Goal: Task Accomplishment & Management: Complete application form

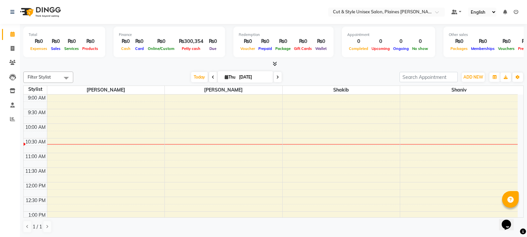
click at [276, 64] on icon at bounding box center [275, 63] width 4 height 5
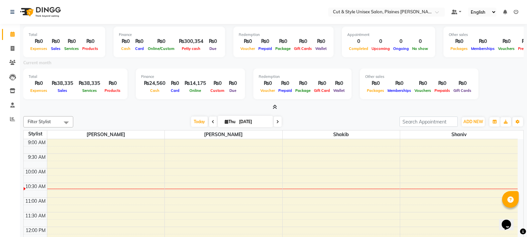
click at [275, 106] on icon at bounding box center [275, 107] width 4 height 5
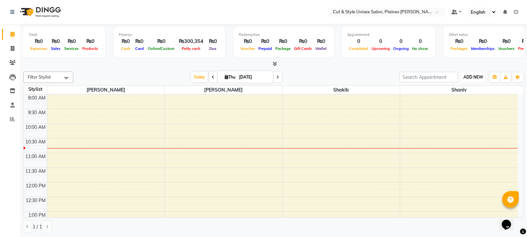
click at [472, 79] on span "ADD NEW" at bounding box center [473, 77] width 20 height 5
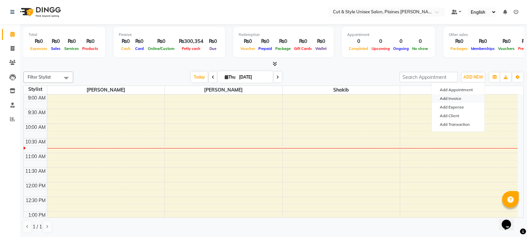
click at [448, 96] on link "Add Invoice" at bounding box center [458, 98] width 53 height 9
select select "service"
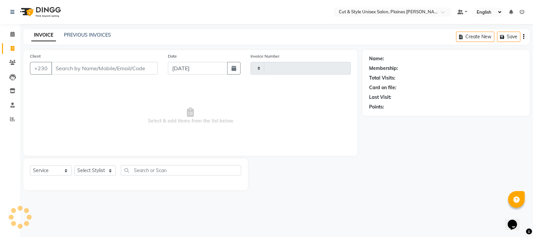
type input "3665"
select select "7731"
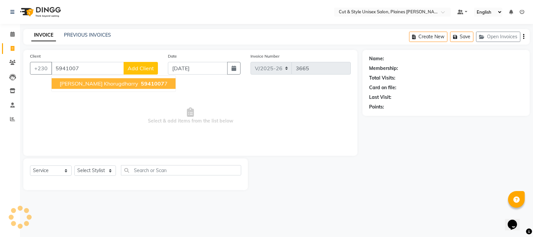
click at [109, 89] on button "[PERSON_NAME] khorugdharry 5941007 7" at bounding box center [114, 83] width 124 height 11
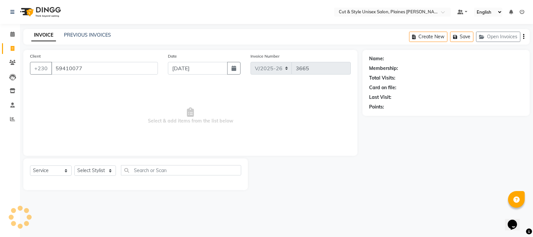
type input "59410077"
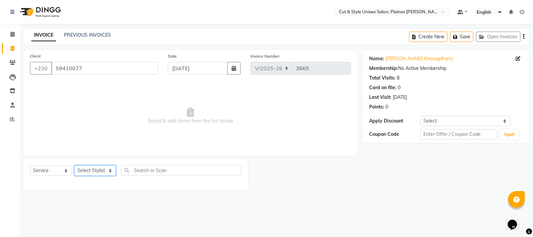
click at [93, 172] on select "Select Stylist [PERSON_NAME] Manager [PERSON_NAME]" at bounding box center [95, 170] width 42 height 10
select select "68908"
click at [74, 165] on select "Select Stylist [PERSON_NAME] Manager [PERSON_NAME]" at bounding box center [95, 170] width 42 height 10
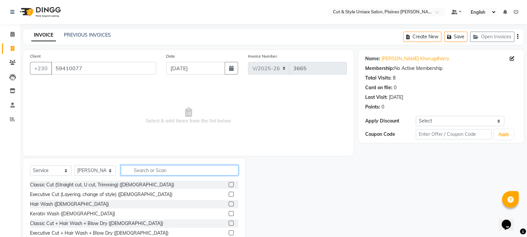
click at [148, 169] on input "text" at bounding box center [179, 170] width 117 height 10
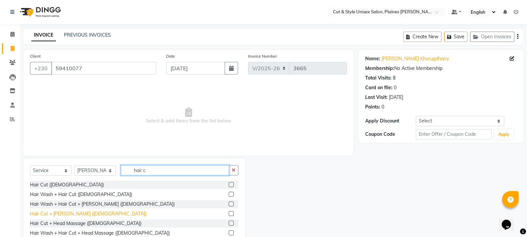
type input "hair c"
click at [62, 214] on div "Hair Cut + [PERSON_NAME] ([DEMOGRAPHIC_DATA])" at bounding box center [88, 213] width 116 height 7
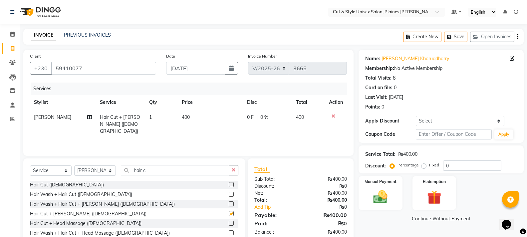
checkbox input "false"
click at [237, 174] on button "button" at bounding box center [234, 170] width 10 height 10
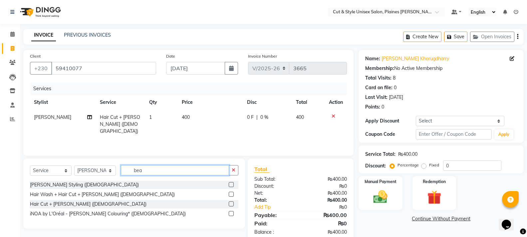
type input "bea"
click at [232, 215] on label at bounding box center [231, 213] width 5 height 5
click at [232, 215] on input "checkbox" at bounding box center [231, 214] width 4 height 4
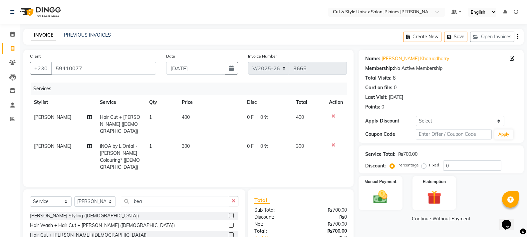
checkbox input "false"
click at [380, 197] on img at bounding box center [380, 196] width 24 height 17
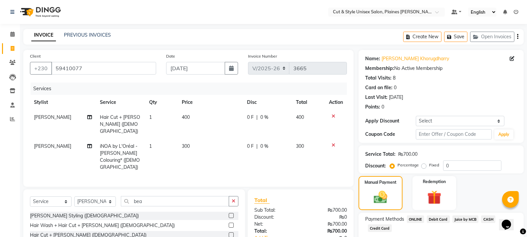
click at [436, 218] on span "Debit Card" at bounding box center [438, 219] width 23 height 8
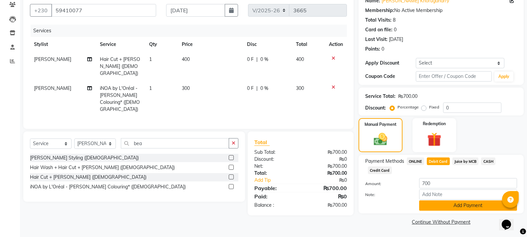
click at [440, 205] on button "Add Payment" at bounding box center [468, 205] width 98 height 10
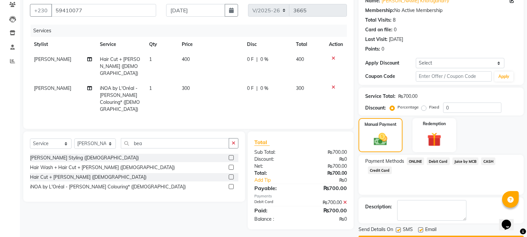
scroll to position [77, 0]
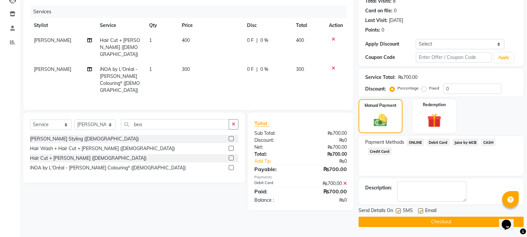
click at [435, 218] on button "Checkout" at bounding box center [440, 222] width 165 height 10
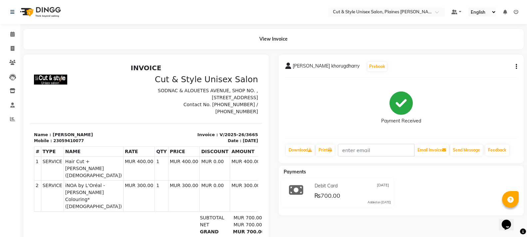
click at [33, 14] on img at bounding box center [40, 12] width 46 height 19
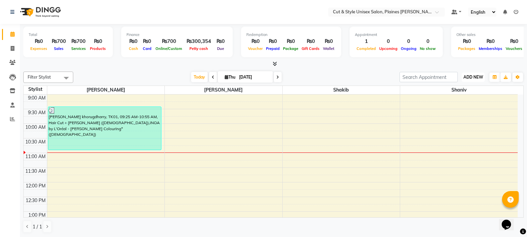
click at [474, 77] on span "ADD NEW" at bounding box center [473, 77] width 20 height 5
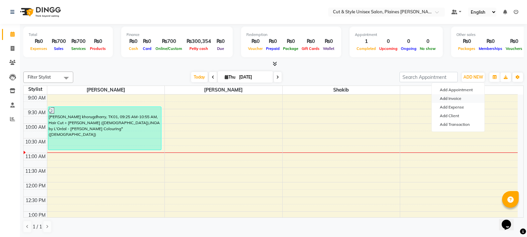
click at [451, 98] on link "Add Invoice" at bounding box center [458, 98] width 53 height 9
select select "service"
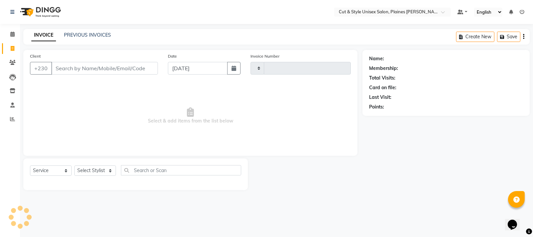
type input "3666"
select select "7731"
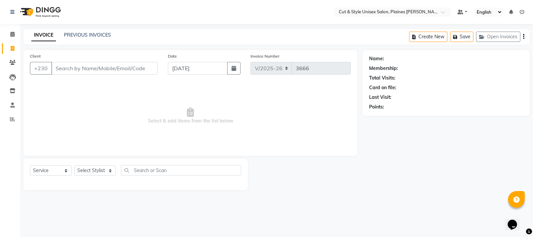
click at [88, 71] on input "Client" at bounding box center [104, 68] width 107 height 13
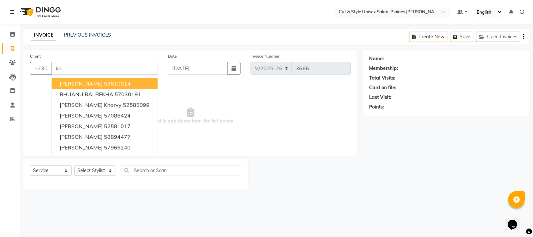
type input "k"
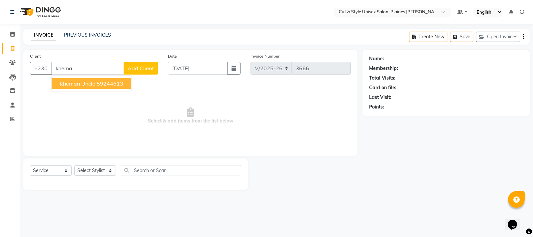
click at [88, 87] on button "kheman uncle 59244613" at bounding box center [92, 83] width 80 height 11
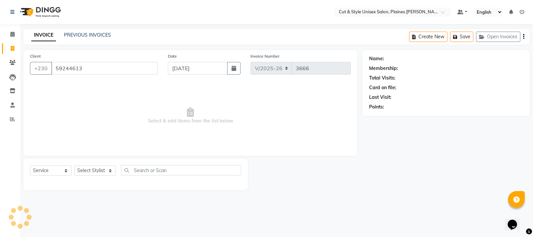
type input "59244613"
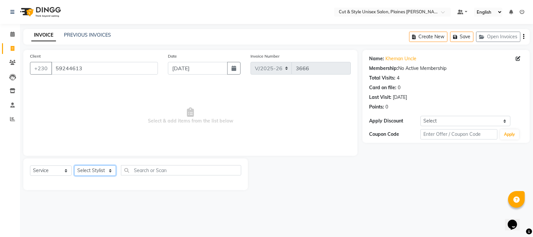
click at [92, 170] on select "Select Stylist [PERSON_NAME] Manager [PERSON_NAME]" at bounding box center [95, 170] width 42 height 10
select select "68910"
click at [74, 165] on select "Select Stylist [PERSON_NAME] Manager [PERSON_NAME]" at bounding box center [95, 170] width 42 height 10
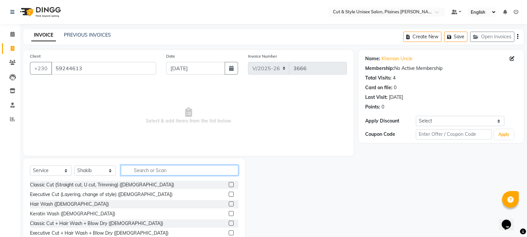
click at [153, 168] on input "text" at bounding box center [179, 170] width 117 height 10
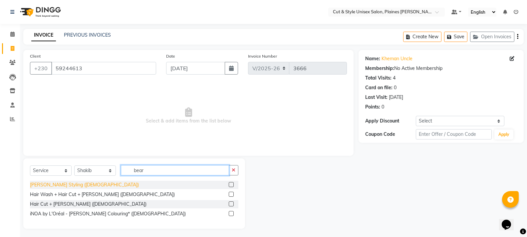
type input "bear"
click at [59, 182] on div "[PERSON_NAME] Styling ([DEMOGRAPHIC_DATA])" at bounding box center [84, 184] width 109 height 7
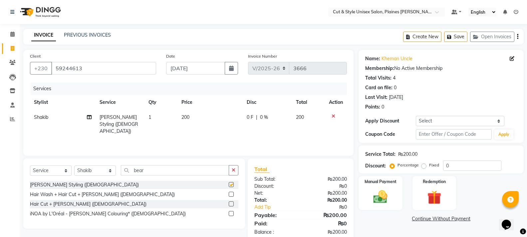
checkbox input "false"
click at [237, 170] on button "button" at bounding box center [234, 170] width 10 height 10
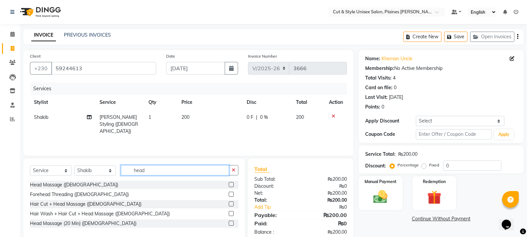
type input "head"
click at [230, 184] on label at bounding box center [231, 184] width 5 height 5
click at [230, 184] on input "checkbox" at bounding box center [231, 185] width 4 height 4
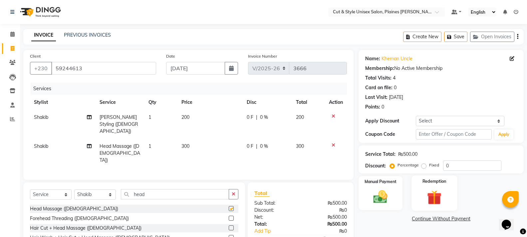
checkbox input "false"
click at [381, 191] on img at bounding box center [380, 196] width 24 height 17
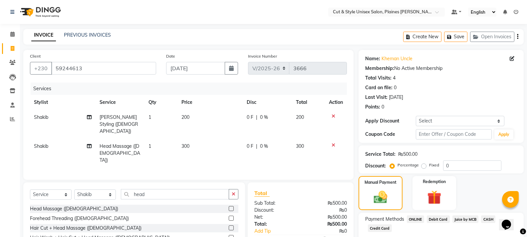
click at [486, 218] on span "CASH" at bounding box center [488, 219] width 14 height 8
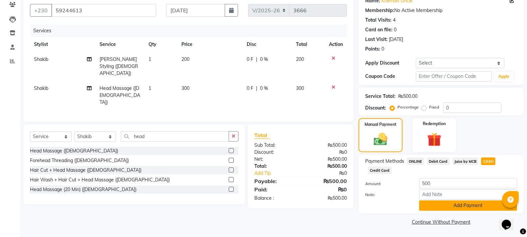
click at [463, 207] on button "Add Payment" at bounding box center [468, 205] width 98 height 10
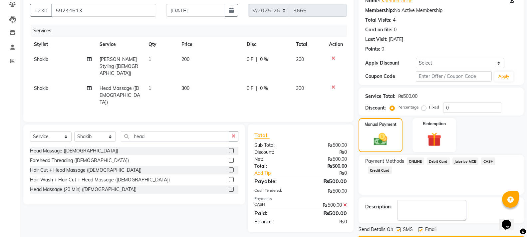
scroll to position [77, 0]
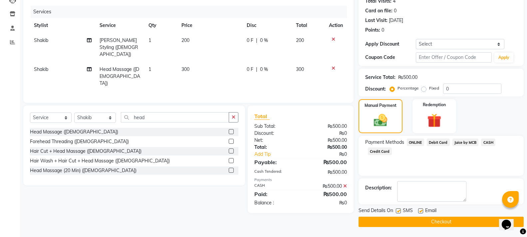
drag, startPoint x: 437, startPoint y: 219, endPoint x: 432, endPoint y: 217, distance: 6.0
click at [438, 219] on button "Checkout" at bounding box center [440, 222] width 165 height 10
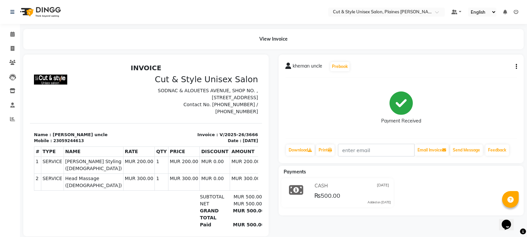
click at [26, 14] on img at bounding box center [40, 12] width 46 height 19
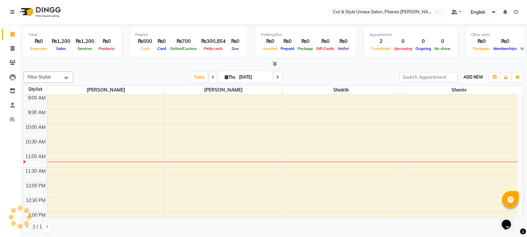
click at [477, 77] on span "ADD NEW" at bounding box center [473, 77] width 20 height 5
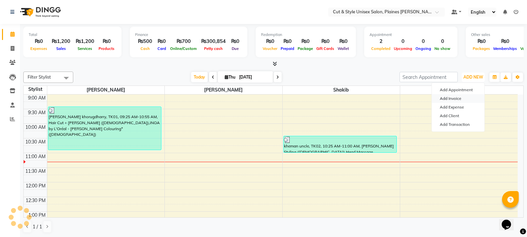
scroll to position [59, 0]
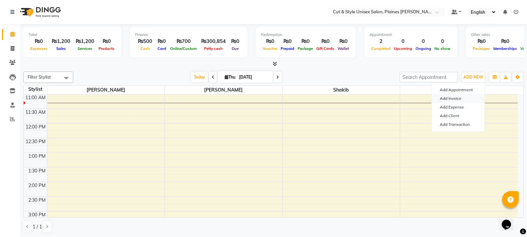
click at [449, 99] on link "Add Invoice" at bounding box center [458, 98] width 53 height 9
select select "service"
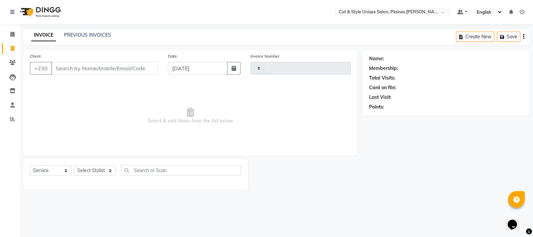
type input "3667"
select select "7731"
click at [124, 69] on input "Client" at bounding box center [104, 68] width 107 height 13
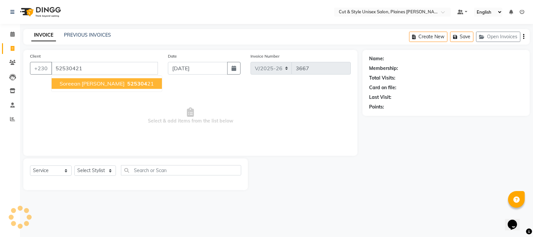
type input "52530421"
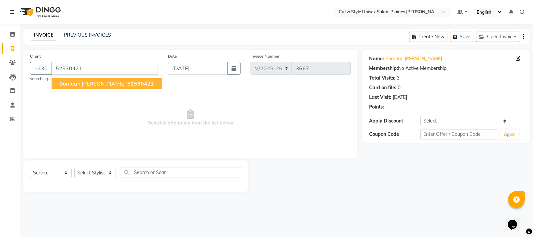
click at [127, 86] on span "525304" at bounding box center [137, 83] width 20 height 7
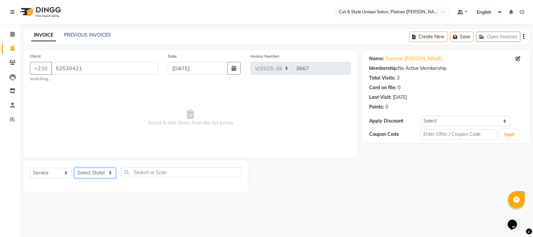
click at [98, 173] on select "Select Stylist [PERSON_NAME] Manager [PERSON_NAME]" at bounding box center [95, 173] width 42 height 10
select select "68910"
click at [74, 168] on select "Select Stylist [PERSON_NAME] Manager [PERSON_NAME]" at bounding box center [95, 173] width 42 height 10
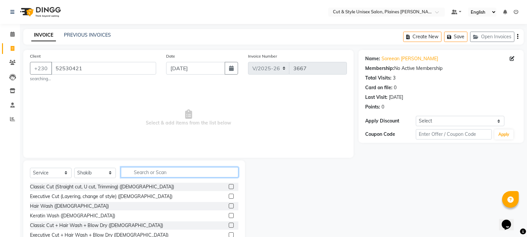
click at [146, 172] on input "text" at bounding box center [179, 172] width 117 height 10
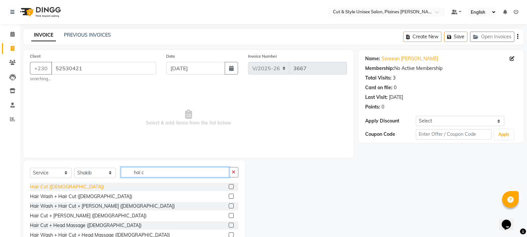
type input "hai c"
click at [51, 185] on div "Hair Cut ([DEMOGRAPHIC_DATA])" at bounding box center [67, 186] width 74 height 7
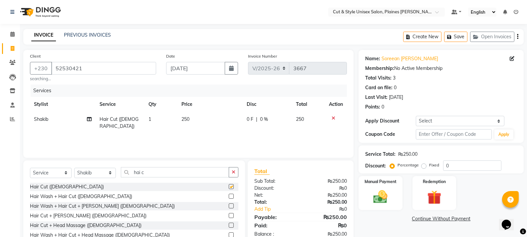
checkbox input "false"
click at [383, 194] on img at bounding box center [380, 196] width 24 height 17
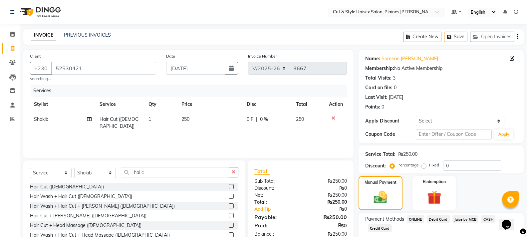
click at [484, 219] on span "CASH" at bounding box center [488, 219] width 14 height 8
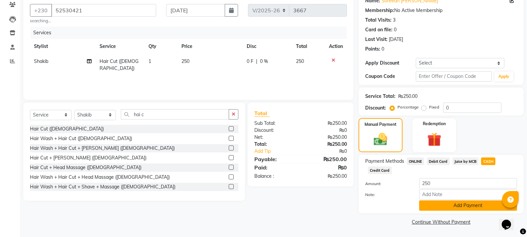
click at [475, 205] on button "Add Payment" at bounding box center [468, 205] width 98 height 10
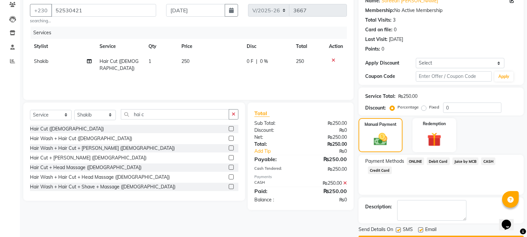
scroll to position [77, 0]
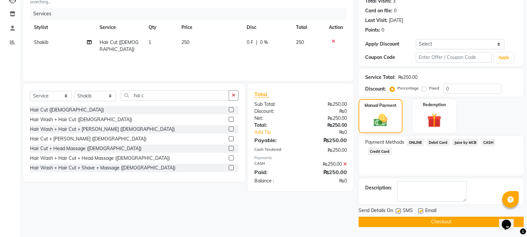
click at [459, 218] on button "Checkout" at bounding box center [440, 222] width 165 height 10
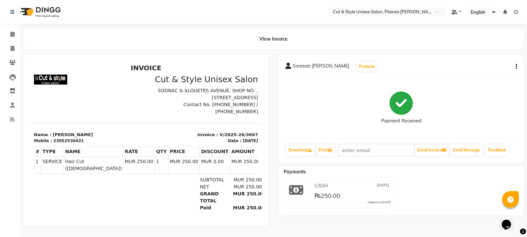
click at [27, 13] on img at bounding box center [40, 12] width 46 height 19
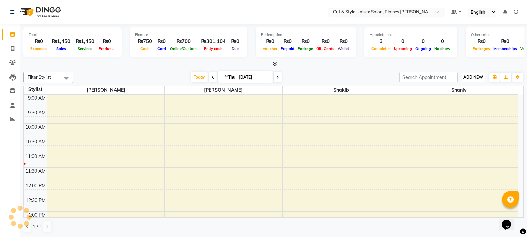
click at [470, 78] on span "ADD NEW" at bounding box center [473, 77] width 20 height 5
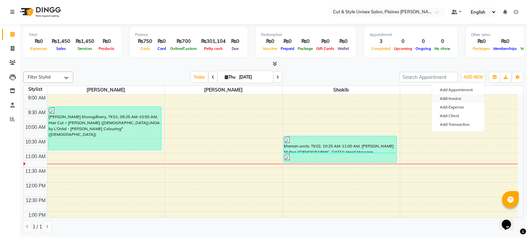
click at [456, 97] on link "Add Invoice" at bounding box center [458, 98] width 53 height 9
select select "service"
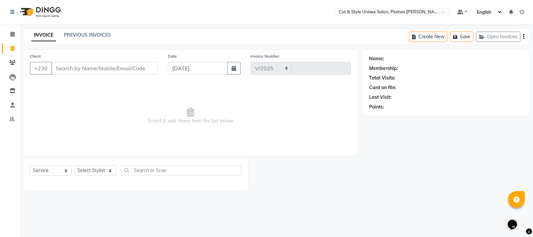
select select "7731"
type input "3668"
click at [118, 64] on input "Client" at bounding box center [104, 68] width 107 height 13
click at [24, 11] on img at bounding box center [40, 12] width 46 height 19
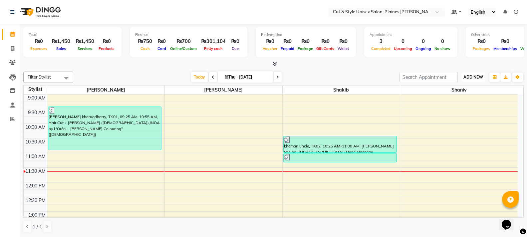
click at [476, 79] on span "ADD NEW" at bounding box center [473, 77] width 20 height 5
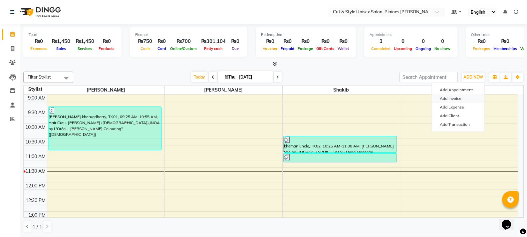
click at [453, 100] on link "Add Invoice" at bounding box center [458, 98] width 53 height 9
select select "service"
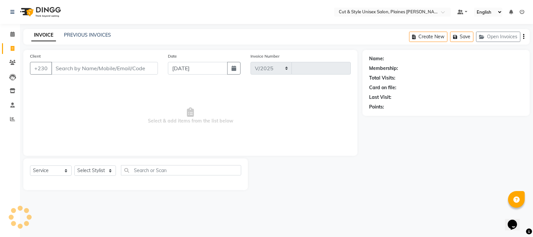
select select "7731"
type input "3668"
click at [95, 67] on input "Client" at bounding box center [104, 68] width 107 height 13
type input "57105383"
click at [143, 67] on span "Add Client" at bounding box center [140, 68] width 26 height 7
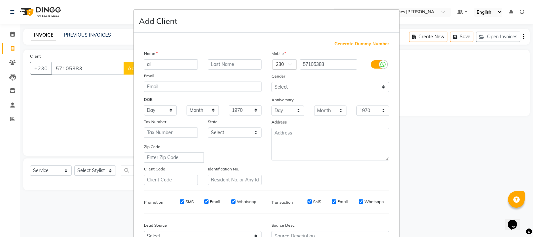
type input "a"
type input "Anil"
click at [220, 64] on input "text" at bounding box center [235, 64] width 54 height 10
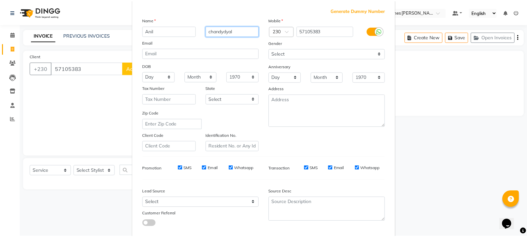
scroll to position [70, 0]
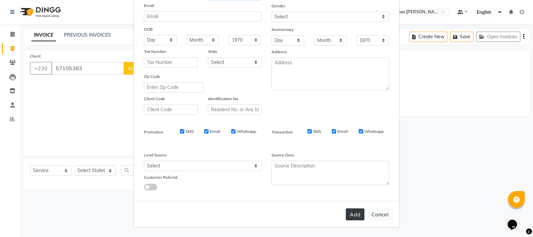
type input "chandydyal"
click at [350, 215] on button "Add" at bounding box center [354, 214] width 19 height 12
select select
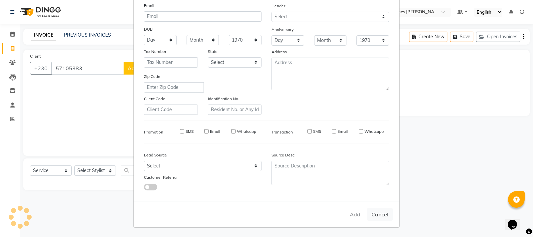
select select
checkbox input "false"
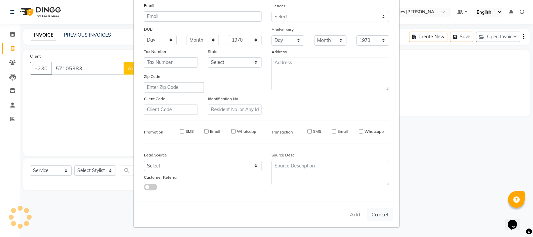
checkbox input "false"
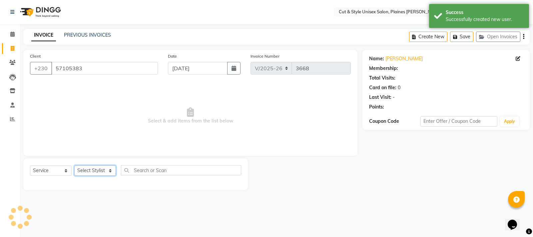
click at [91, 170] on select "Select Stylist [PERSON_NAME] Manager [PERSON_NAME]" at bounding box center [95, 170] width 42 height 10
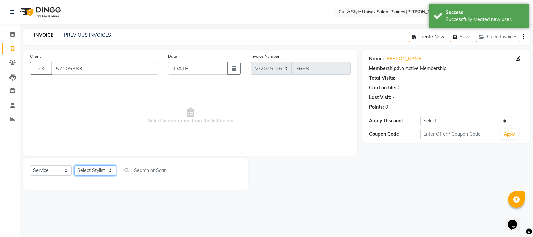
select select "68910"
click at [74, 165] on select "Select Stylist [PERSON_NAME] Manager [PERSON_NAME]" at bounding box center [95, 170] width 42 height 10
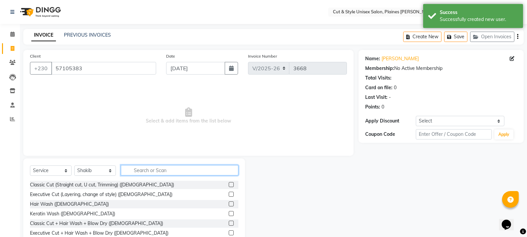
click at [158, 167] on input "text" at bounding box center [179, 170] width 117 height 10
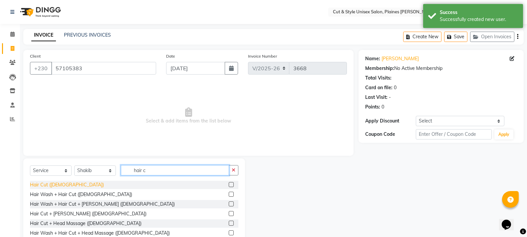
type input "hair c"
click at [46, 184] on div "Hair Cut ([DEMOGRAPHIC_DATA])" at bounding box center [67, 184] width 74 height 7
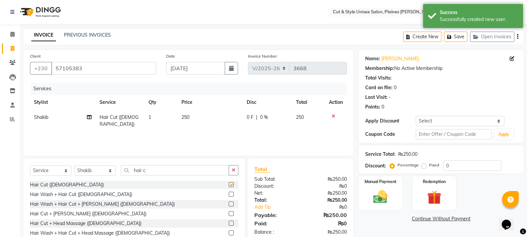
checkbox input "false"
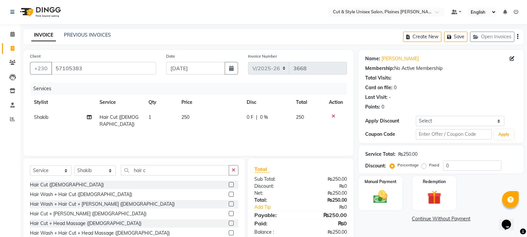
scroll to position [30, 0]
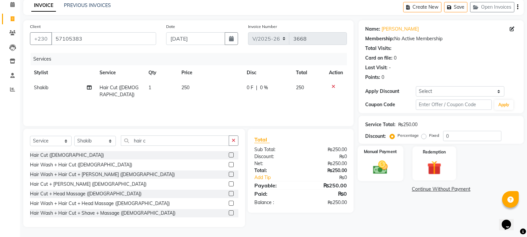
click at [398, 161] on div "Manual Payment" at bounding box center [380, 164] width 46 height 36
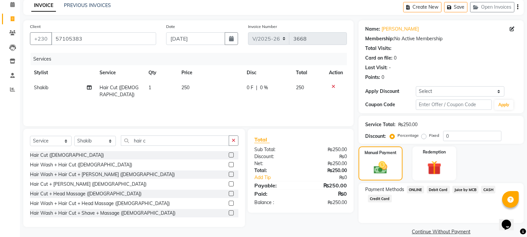
click at [488, 187] on span "CASH" at bounding box center [488, 190] width 14 height 8
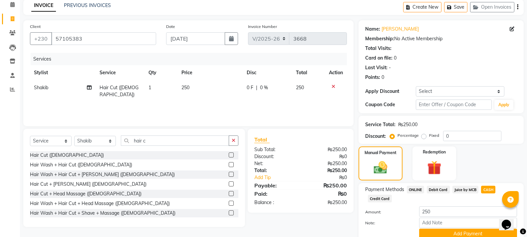
scroll to position [58, 0]
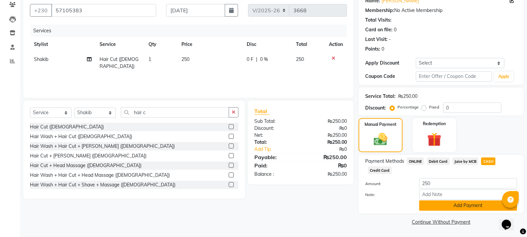
click at [457, 205] on button "Add Payment" at bounding box center [468, 205] width 98 height 10
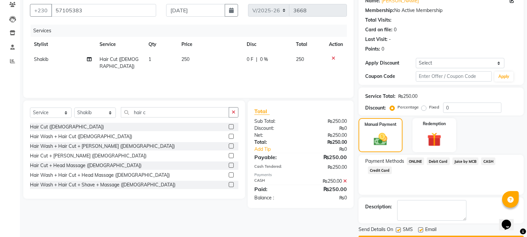
scroll to position [77, 0]
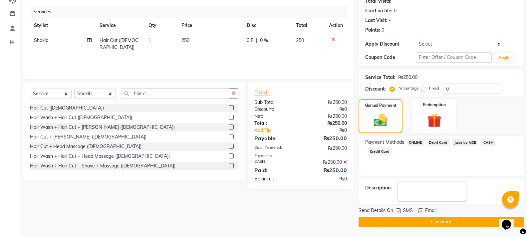
click at [397, 219] on button "Checkout" at bounding box center [440, 222] width 165 height 10
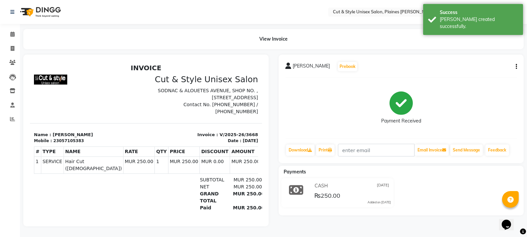
click at [28, 12] on img at bounding box center [40, 12] width 46 height 19
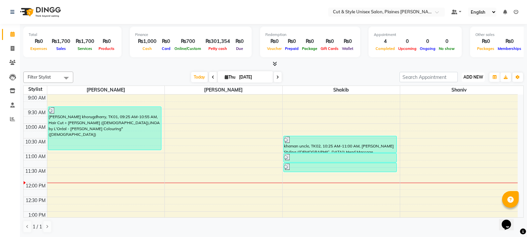
click at [473, 74] on button "ADD NEW Toggle Dropdown" at bounding box center [473, 77] width 23 height 9
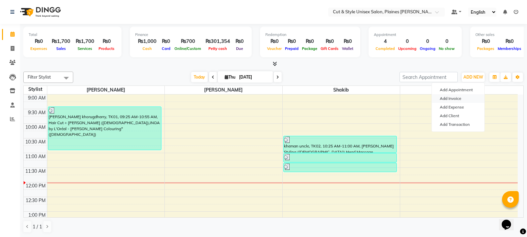
click at [441, 99] on link "Add Invoice" at bounding box center [458, 98] width 53 height 9
select select "service"
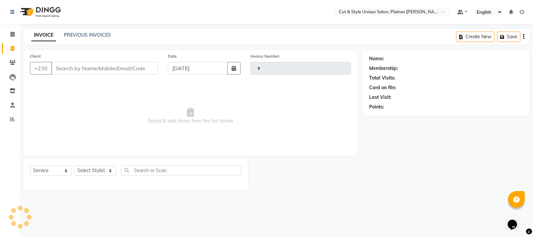
type input "3669"
select select "7731"
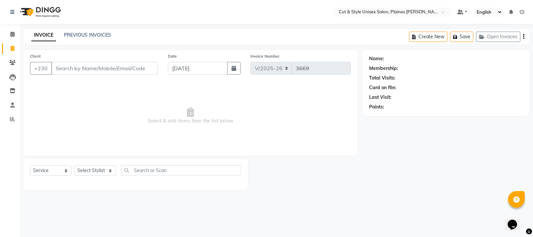
click at [94, 71] on input "Client" at bounding box center [104, 68] width 107 height 13
click at [74, 67] on input "58283785" at bounding box center [87, 68] width 73 height 13
type input "58283685"
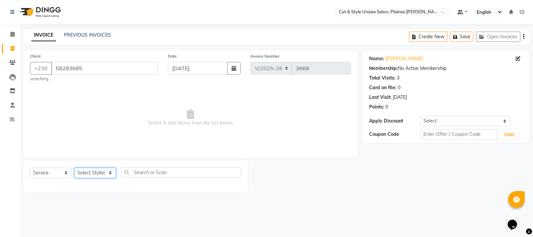
click at [91, 172] on select "Select Stylist [PERSON_NAME] Manager [PERSON_NAME]" at bounding box center [95, 173] width 42 height 10
select select "68908"
click at [74, 168] on select "Select Stylist [PERSON_NAME] Manager [PERSON_NAME]" at bounding box center [95, 173] width 42 height 10
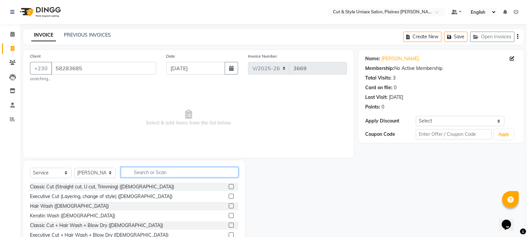
click at [159, 172] on input "text" at bounding box center [179, 172] width 117 height 10
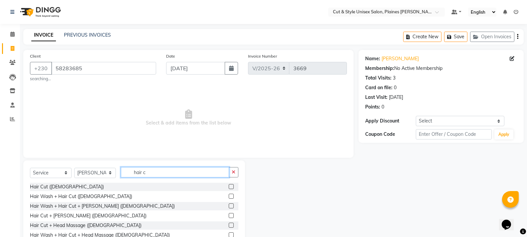
type input "hair c"
click at [53, 216] on div "Hair Cut + [PERSON_NAME] ([DEMOGRAPHIC_DATA])" at bounding box center [88, 215] width 116 height 7
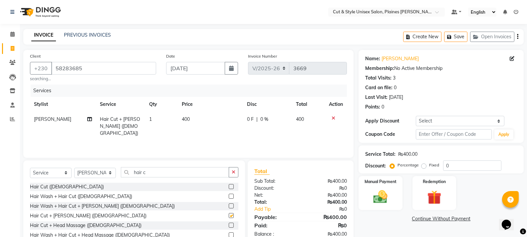
checkbox input "false"
click at [105, 174] on select "Select Stylist [PERSON_NAME] Manager [PERSON_NAME]" at bounding box center [95, 173] width 42 height 10
select select "68910"
click at [74, 168] on select "Select Stylist [PERSON_NAME] Manager [PERSON_NAME]" at bounding box center [95, 173] width 42 height 10
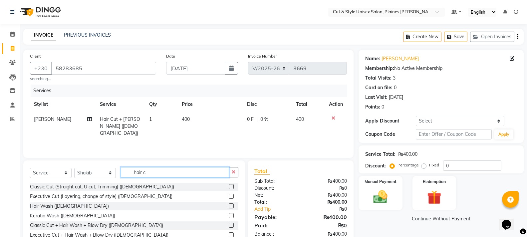
click at [179, 174] on input "hair c" at bounding box center [175, 172] width 108 height 10
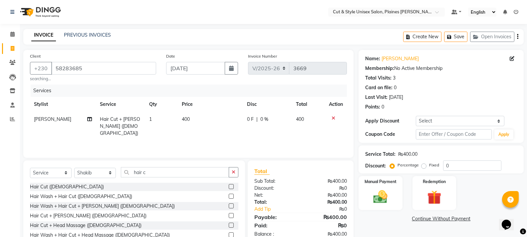
drag, startPoint x: 47, startPoint y: 216, endPoint x: 131, endPoint y: 217, distance: 84.9
click at [46, 216] on div "Hair Cut + [PERSON_NAME] ([DEMOGRAPHIC_DATA])" at bounding box center [88, 215] width 116 height 7
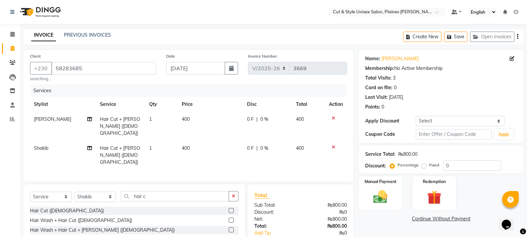
checkbox input "false"
click at [382, 206] on div "Manual Payment" at bounding box center [380, 193] width 46 height 36
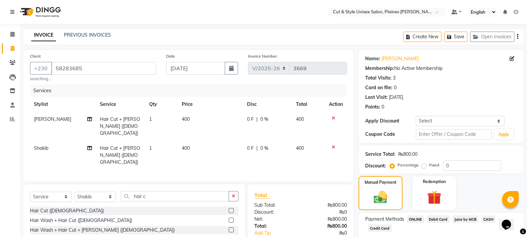
click at [335, 145] on div at bounding box center [336, 147] width 14 height 5
click at [333, 145] on icon at bounding box center [334, 147] width 4 height 5
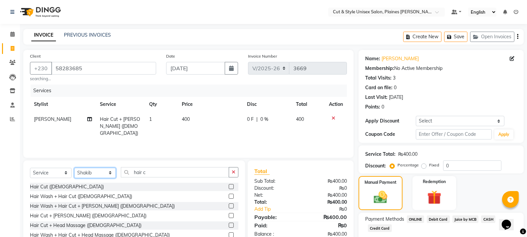
click at [97, 171] on select "Select Stylist [PERSON_NAME] Manager [PERSON_NAME]" at bounding box center [95, 173] width 42 height 10
select select "68908"
click at [74, 168] on select "Select Stylist [PERSON_NAME] Manager [PERSON_NAME]" at bounding box center [95, 173] width 42 height 10
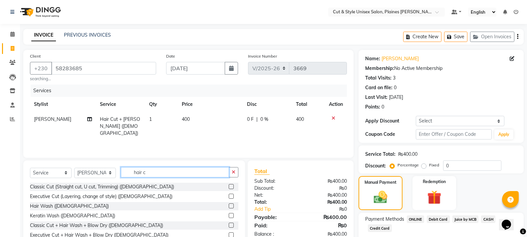
click at [209, 172] on input "hair c" at bounding box center [175, 172] width 108 height 10
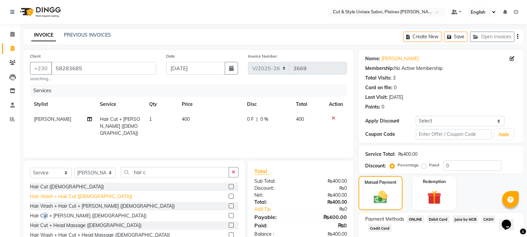
click at [46, 214] on div "Hair Cut + [PERSON_NAME] ([DEMOGRAPHIC_DATA])" at bounding box center [88, 215] width 116 height 7
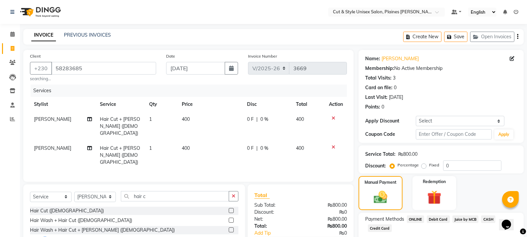
checkbox input "false"
drag, startPoint x: 488, startPoint y: 218, endPoint x: 482, endPoint y: 219, distance: 5.7
click at [487, 218] on span "CASH" at bounding box center [488, 219] width 14 height 8
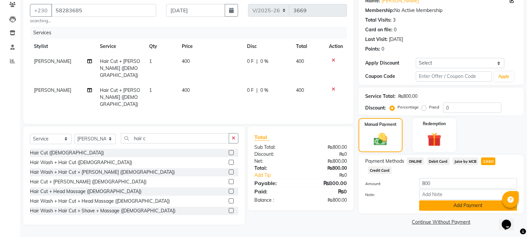
click at [460, 208] on button "Add Payment" at bounding box center [468, 205] width 98 height 10
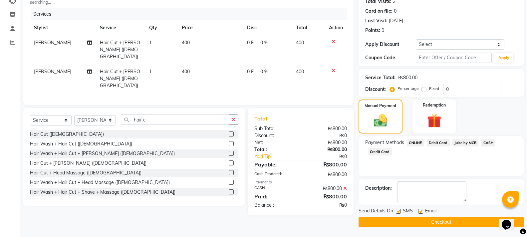
scroll to position [77, 0]
click at [431, 224] on button "Checkout" at bounding box center [440, 222] width 165 height 10
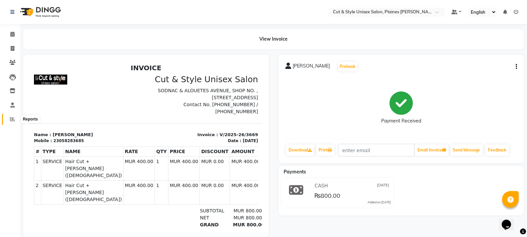
click at [10, 119] on icon at bounding box center [12, 118] width 5 height 5
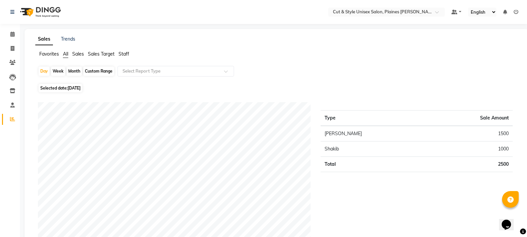
click at [27, 9] on img at bounding box center [40, 12] width 46 height 19
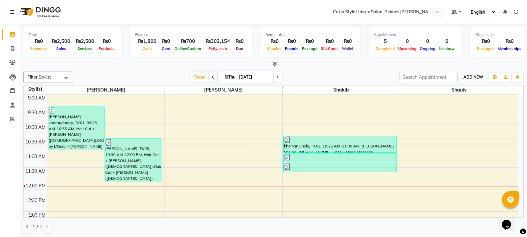
click at [471, 78] on span "ADD NEW" at bounding box center [473, 77] width 20 height 5
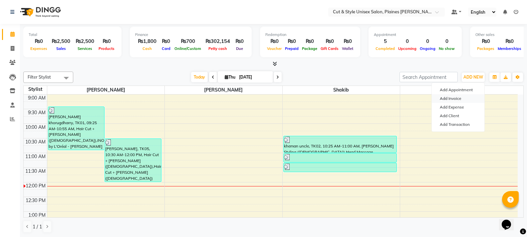
click at [459, 97] on link "Add Invoice" at bounding box center [458, 98] width 53 height 9
select select "service"
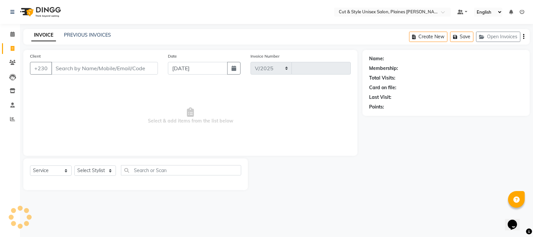
select select "7731"
type input "3670"
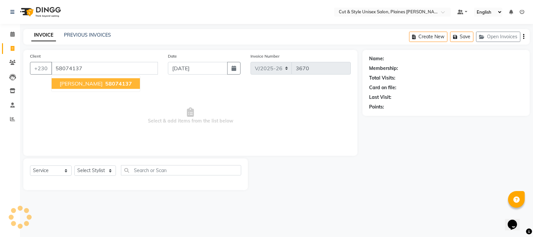
type input "58074137"
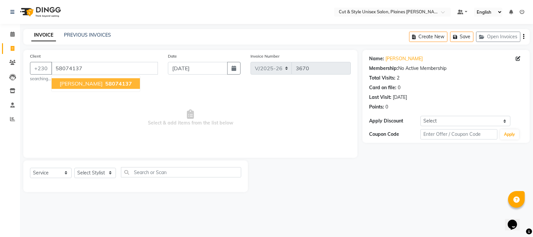
click at [126, 85] on button "[PERSON_NAME] 58074137" at bounding box center [96, 83] width 88 height 11
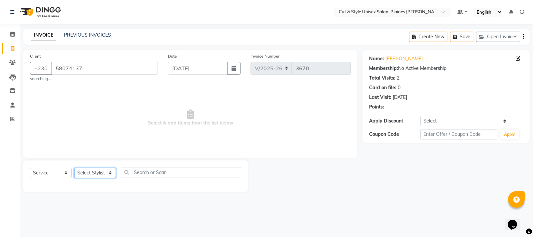
click at [111, 173] on select "Select Stylist [PERSON_NAME] Manager [PERSON_NAME]" at bounding box center [95, 173] width 42 height 10
click at [74, 168] on select "Select Stylist [PERSON_NAME] Manager [PERSON_NAME]" at bounding box center [95, 173] width 42 height 10
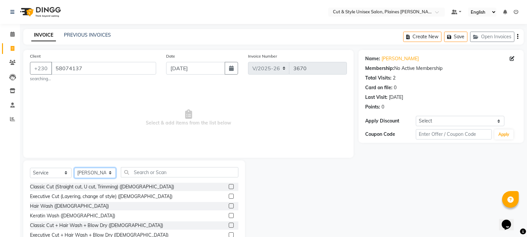
click at [112, 171] on select "Select Stylist [PERSON_NAME] Manager [PERSON_NAME]" at bounding box center [95, 173] width 42 height 10
select select "68910"
click at [74, 168] on select "Select Stylist [PERSON_NAME] Manager [PERSON_NAME]" at bounding box center [95, 173] width 42 height 10
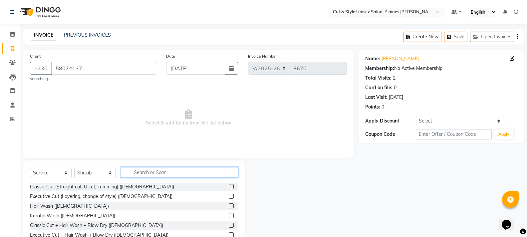
click at [132, 173] on input "text" at bounding box center [179, 172] width 117 height 10
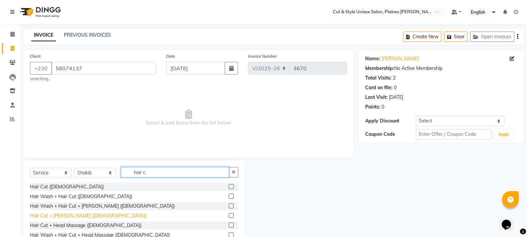
type input "hair c"
click at [44, 216] on div "Hair Cut + [PERSON_NAME] ([DEMOGRAPHIC_DATA])" at bounding box center [88, 215] width 116 height 7
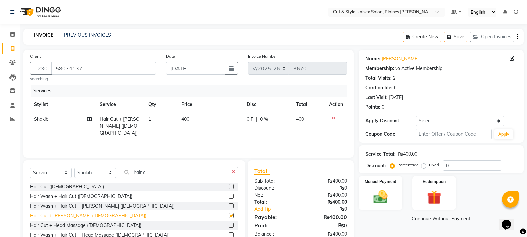
checkbox input "false"
click at [380, 198] on img at bounding box center [380, 196] width 24 height 17
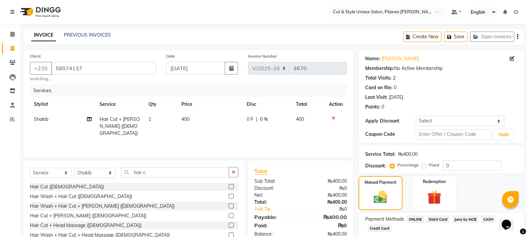
click at [484, 217] on span "CASH" at bounding box center [488, 219] width 14 height 8
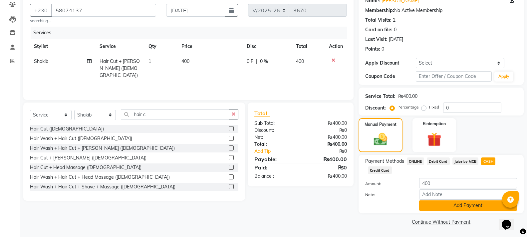
click at [478, 206] on button "Add Payment" at bounding box center [468, 205] width 98 height 10
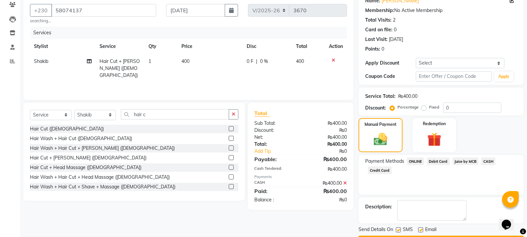
scroll to position [77, 0]
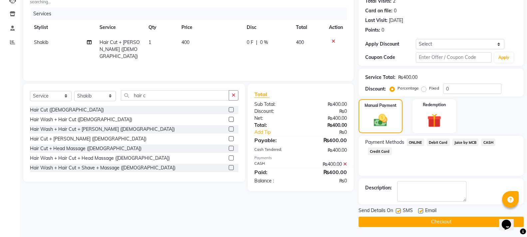
click at [472, 219] on button "Checkout" at bounding box center [440, 222] width 165 height 10
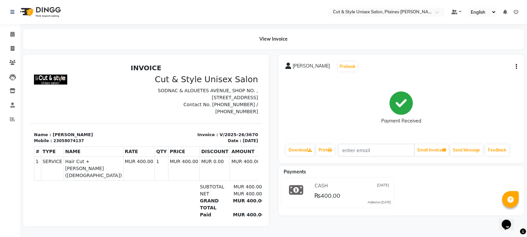
click at [54, 12] on img at bounding box center [40, 12] width 46 height 19
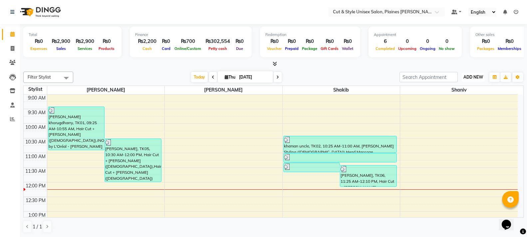
click at [468, 76] on span "ADD NEW" at bounding box center [473, 77] width 20 height 5
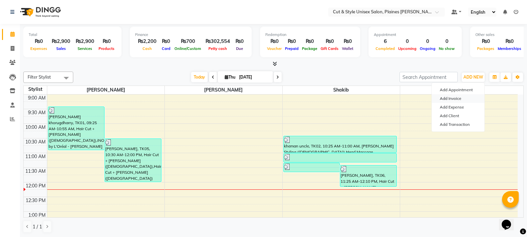
click at [456, 96] on link "Add Invoice" at bounding box center [458, 98] width 53 height 9
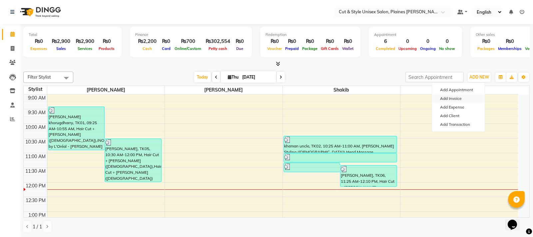
select select "service"
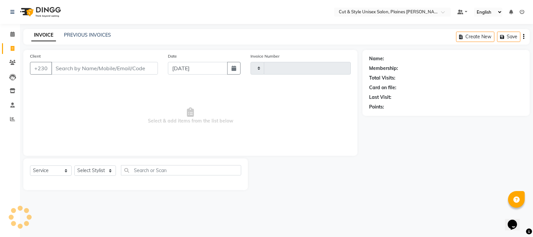
type input "3671"
select select "7731"
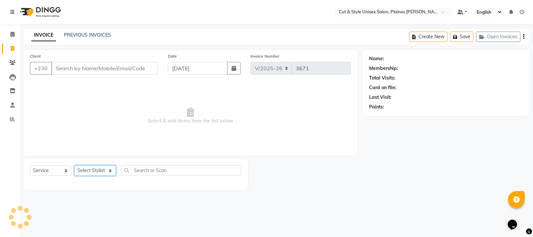
click at [98, 169] on select "Select Stylist" at bounding box center [95, 170] width 42 height 10
select select "68908"
click at [74, 165] on select "Select Stylist [PERSON_NAME] Manager [PERSON_NAME]" at bounding box center [95, 170] width 42 height 10
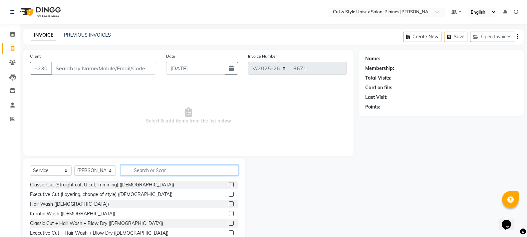
click at [142, 168] on input "text" at bounding box center [179, 170] width 117 height 10
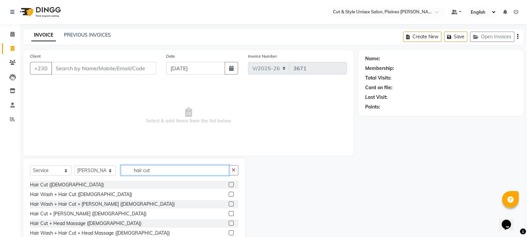
type input "hair cut"
click at [229, 184] on label at bounding box center [231, 184] width 5 height 5
click at [229, 184] on input "checkbox" at bounding box center [231, 185] width 4 height 4
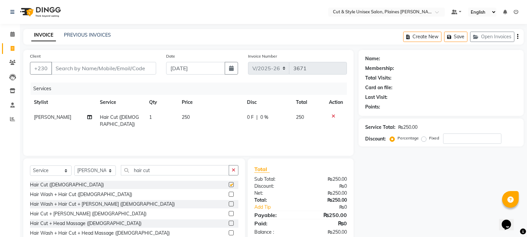
checkbox input "false"
click at [76, 68] on input "Client" at bounding box center [103, 68] width 105 height 13
type input "5"
type input "0"
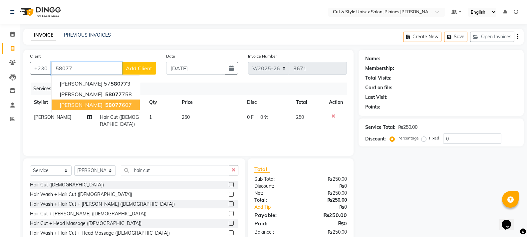
click at [108, 105] on ngb-highlight "58077 607" at bounding box center [118, 105] width 28 height 7
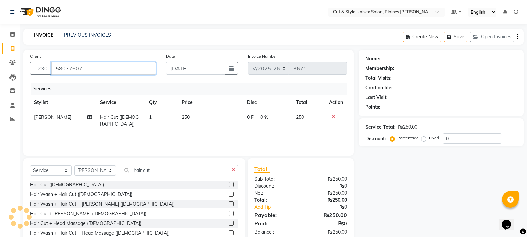
type input "58077607"
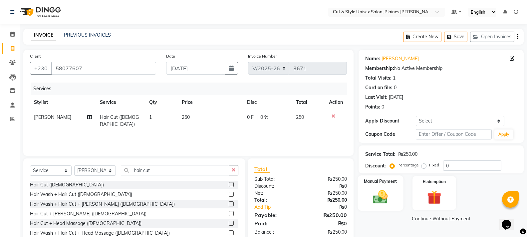
click at [388, 198] on img at bounding box center [380, 196] width 24 height 17
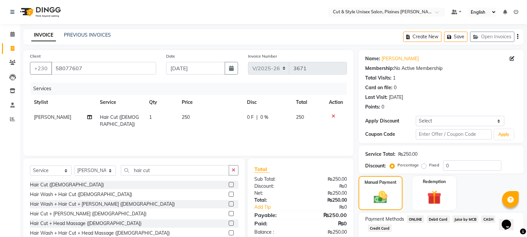
click at [488, 218] on span "CASH" at bounding box center [488, 219] width 14 height 8
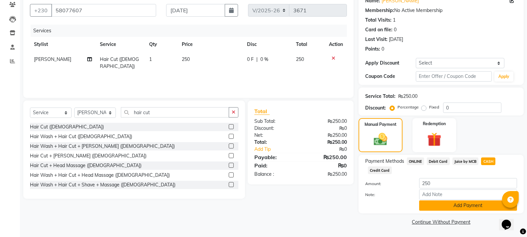
click at [476, 208] on button "Add Payment" at bounding box center [468, 205] width 98 height 10
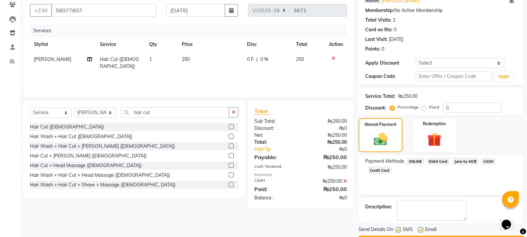
scroll to position [77, 0]
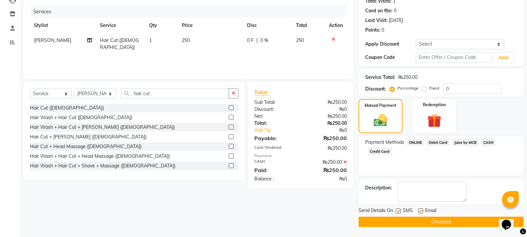
click at [454, 218] on button "Checkout" at bounding box center [440, 222] width 165 height 10
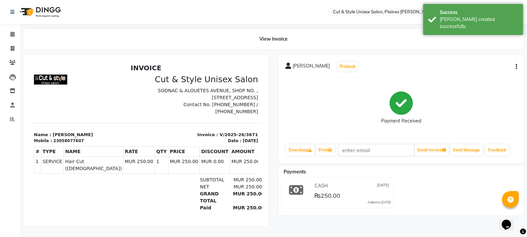
click at [44, 9] on img at bounding box center [40, 12] width 46 height 19
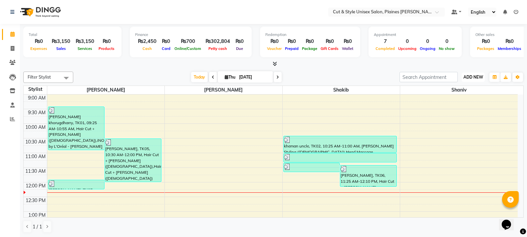
click at [475, 75] on span "ADD NEW" at bounding box center [473, 77] width 20 height 5
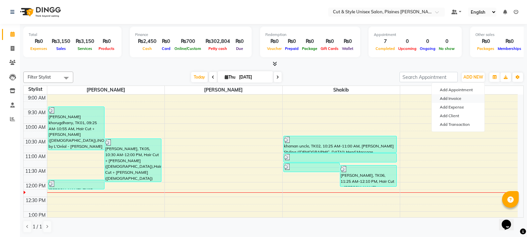
click at [460, 98] on link "Add Invoice" at bounding box center [458, 98] width 53 height 9
select select "service"
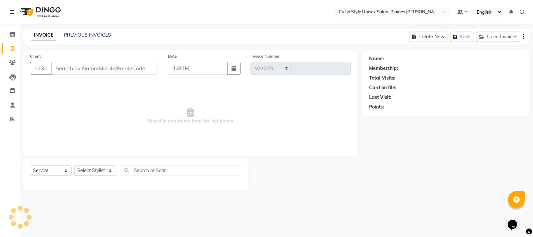
select select "7731"
type input "3672"
click at [112, 170] on select "Select Stylist [PERSON_NAME] Manager [PERSON_NAME]" at bounding box center [95, 170] width 42 height 10
select select "68909"
click at [74, 165] on select "Select Stylist [PERSON_NAME] Manager [PERSON_NAME]" at bounding box center [95, 170] width 42 height 10
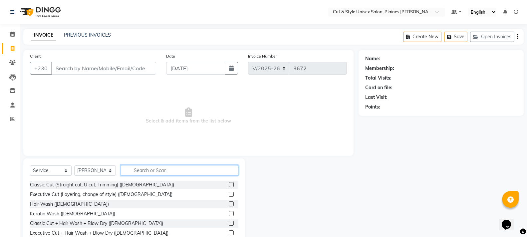
click at [143, 171] on input "text" at bounding box center [179, 170] width 117 height 10
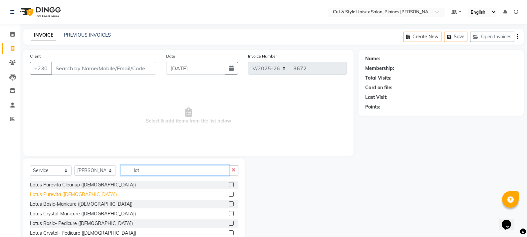
type input "lot"
click at [68, 195] on div "Lotus Purevita ([DEMOGRAPHIC_DATA])" at bounding box center [73, 194] width 87 height 7
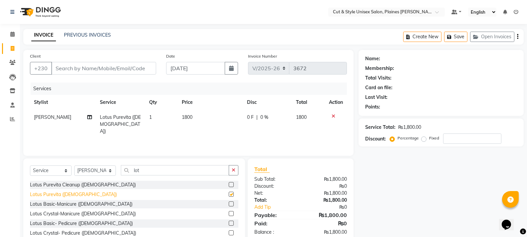
checkbox input "false"
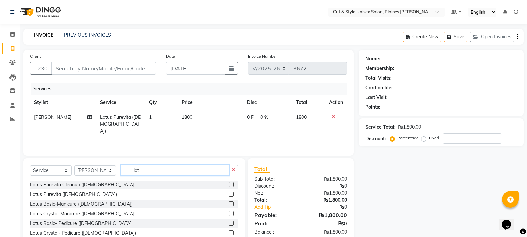
click at [153, 172] on input "lot" at bounding box center [175, 170] width 108 height 10
type input "l"
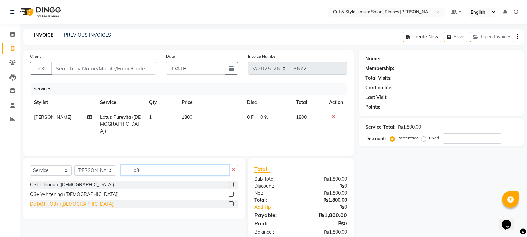
type input "o3"
click at [72, 205] on div "DeTAN - O3+ ([DEMOGRAPHIC_DATA])" at bounding box center [72, 204] width 85 height 7
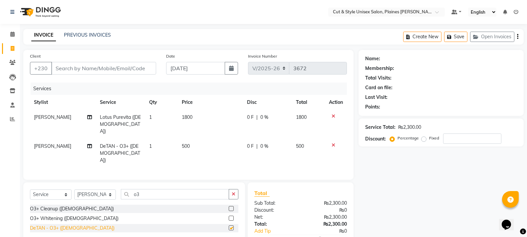
checkbox input "false"
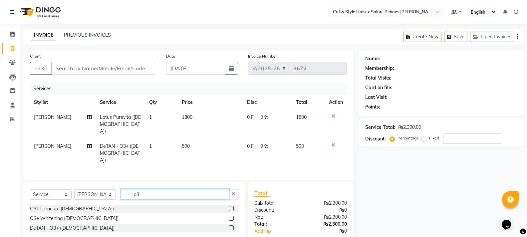
click at [149, 189] on input "o3" at bounding box center [175, 194] width 108 height 10
type input "o"
type input "hair c"
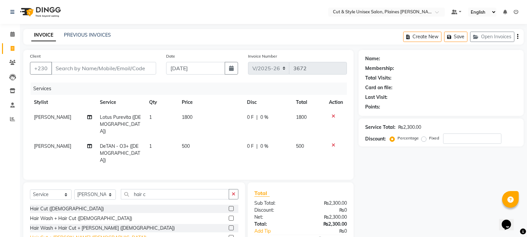
click at [69, 234] on div "Hair Cut + [PERSON_NAME] ([DEMOGRAPHIC_DATA])" at bounding box center [88, 237] width 116 height 7
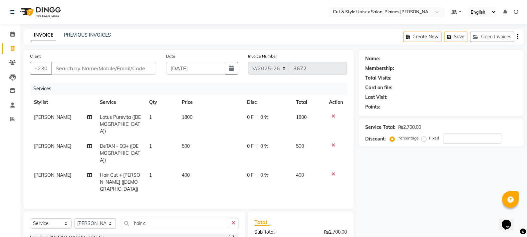
checkbox input "false"
click at [154, 218] on input "hair c" at bounding box center [175, 223] width 108 height 10
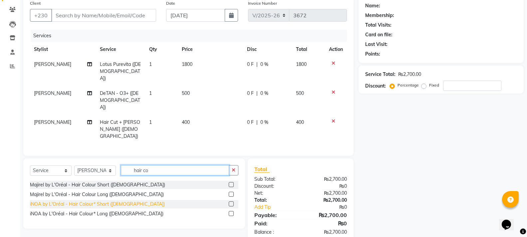
type input "hair co"
click at [103, 201] on div "iNOA by L'Oréal - Hair Colour* Short ([DEMOGRAPHIC_DATA])" at bounding box center [97, 204] width 135 height 7
checkbox input "false"
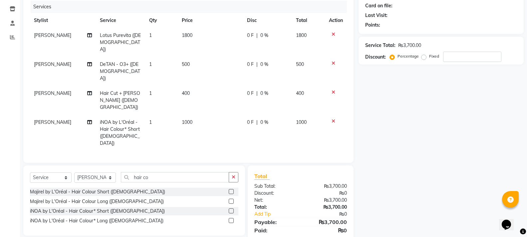
scroll to position [0, 0]
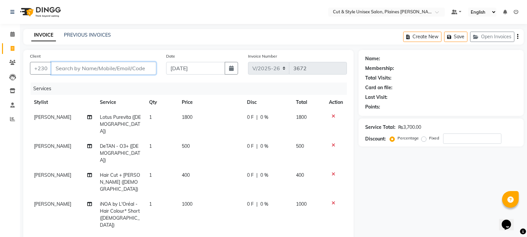
click at [98, 66] on input "Client" at bounding box center [103, 68] width 105 height 13
type input "5"
type input "0"
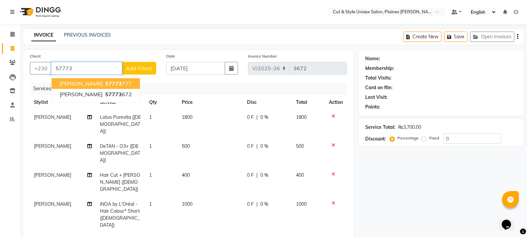
click at [71, 82] on span "[PERSON_NAME]" at bounding box center [81, 83] width 43 height 7
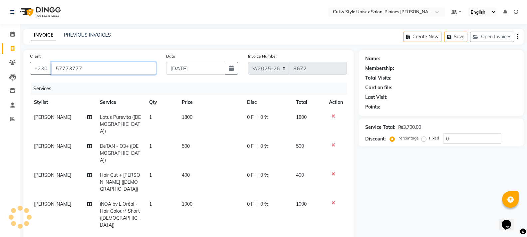
type input "57773777"
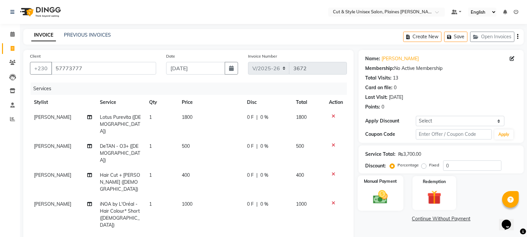
click at [376, 197] on img at bounding box center [380, 196] width 24 height 17
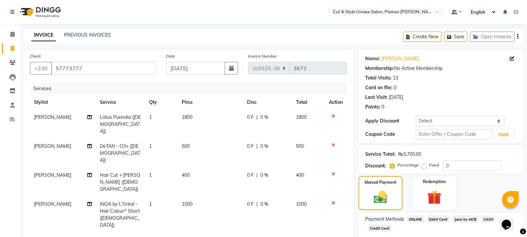
click at [467, 218] on span "Juice by MCB" at bounding box center [465, 219] width 26 height 8
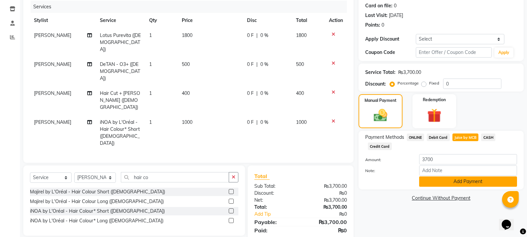
click at [457, 181] on button "Add Payment" at bounding box center [468, 181] width 98 height 10
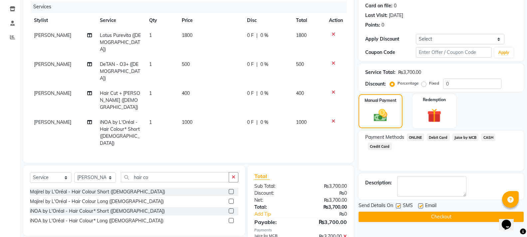
scroll to position [96, 0]
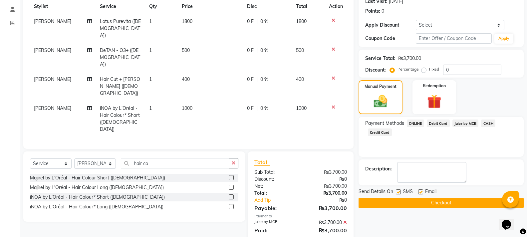
click at [443, 205] on button "Checkout" at bounding box center [440, 203] width 165 height 10
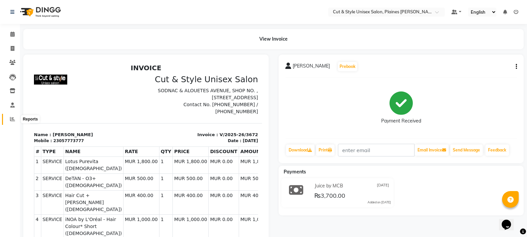
click at [10, 119] on span at bounding box center [13, 119] width 12 height 8
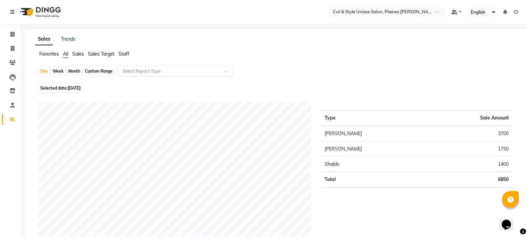
click at [29, 11] on img at bounding box center [40, 12] width 46 height 19
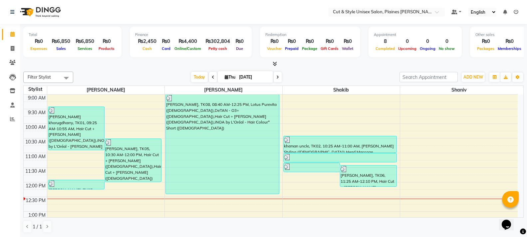
scroll to position [0, 0]
click at [13, 119] on icon at bounding box center [12, 118] width 5 height 5
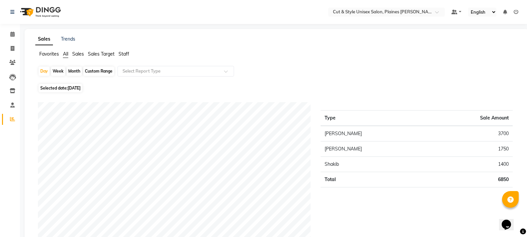
click at [44, 11] on img at bounding box center [40, 12] width 46 height 19
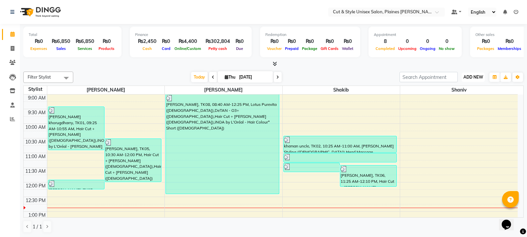
click at [471, 76] on span "ADD NEW" at bounding box center [473, 77] width 20 height 5
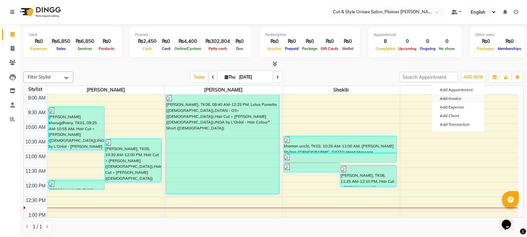
click at [463, 100] on link "Add Invoice" at bounding box center [458, 98] width 53 height 9
select select "service"
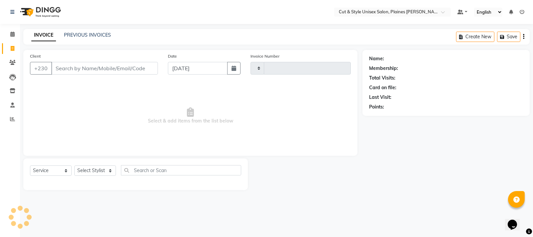
type input "3673"
select select "7731"
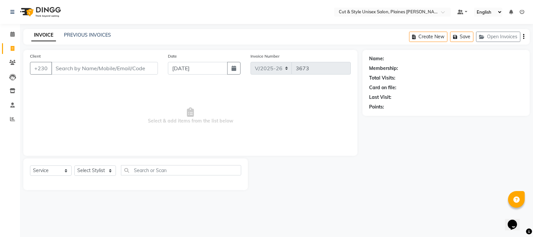
click at [438, 169] on div "Name: Membership: Total Visits: Card on file: Last Visit: Points:" at bounding box center [448, 120] width 172 height 140
click at [45, 10] on img at bounding box center [40, 12] width 46 height 19
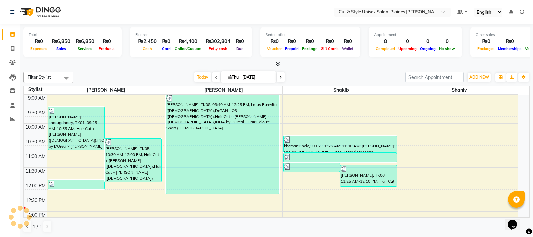
scroll to position [88, 0]
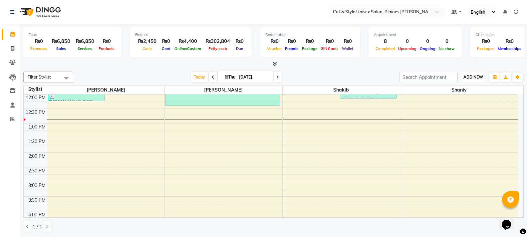
click at [466, 78] on span "ADD NEW" at bounding box center [473, 77] width 20 height 5
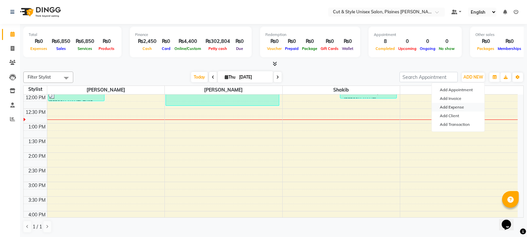
click at [453, 108] on link "Add Expense" at bounding box center [458, 107] width 53 height 9
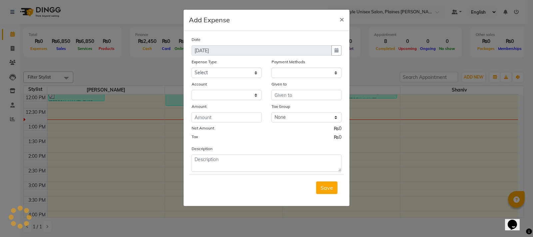
select select "1"
select select "6872"
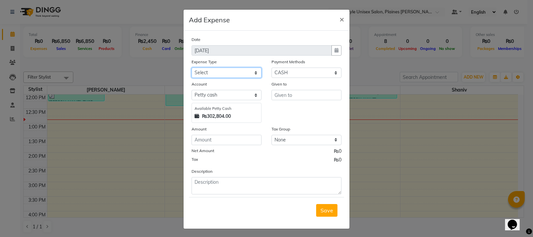
click at [251, 73] on select "Select Advance Salary Bank charges Car maintenance Cash transfer to bank Cash t…" at bounding box center [226, 73] width 70 height 10
select select "10"
click at [191, 68] on select "Select Advance Salary Bank charges Car maintenance Cash transfer to bank Cash t…" at bounding box center [226, 73] width 70 height 10
click at [250, 94] on select "Select [PERSON_NAME] cash Default account" at bounding box center [226, 95] width 70 height 10
click at [245, 164] on div "Tax ₨0" at bounding box center [266, 160] width 150 height 9
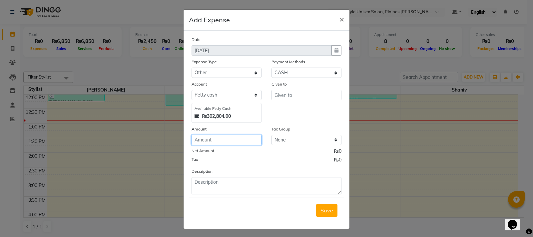
click at [227, 139] on input "number" at bounding box center [226, 140] width 70 height 10
type input "1384"
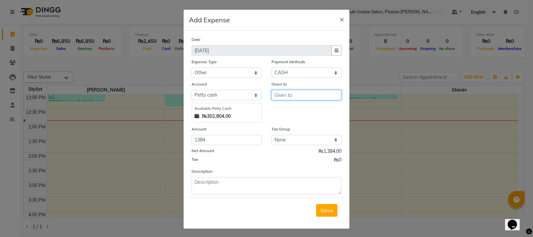
click at [333, 97] on input "text" at bounding box center [306, 95] width 70 height 10
click at [300, 119] on button "S hakib" at bounding box center [303, 119] width 62 height 11
type input "Shakib"
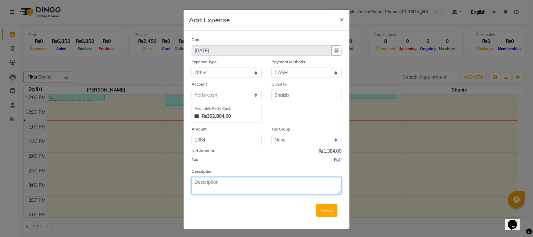
click at [230, 186] on textarea at bounding box center [266, 185] width 150 height 17
click at [246, 188] on textarea "super unic way /invoice number.20250990412420129560173/ 8peesgillette blades/sm…" at bounding box center [266, 185] width 150 height 17
click at [271, 189] on textarea "super unic way /invoice number.20250990412420129560173/ 8peesgillette blades/sm…" at bounding box center [266, 185] width 150 height 17
click at [268, 189] on textarea "super unic way /invoice number.20250990412420129560173/ 8peesgillette blades/sm…" at bounding box center [266, 185] width 150 height 17
click at [307, 188] on textarea "super unic way /invoice number.20250990412420129560173/ 8peesgillette blades/sm…" at bounding box center [266, 185] width 150 height 17
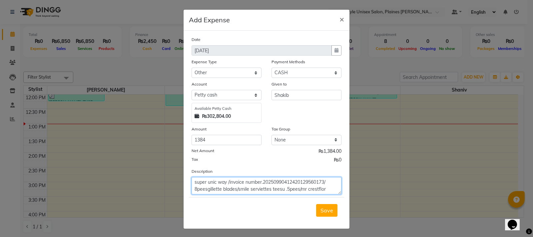
click at [316, 188] on textarea "super unic way /invoice number.20250990412420129560173/ 8peesgillette blades/sm…" at bounding box center [266, 185] width 150 height 17
click at [329, 190] on textarea "super unic way /invoice number.20250990412420129560173/ 8peesgillette blades/sm…" at bounding box center [266, 185] width 150 height 17
click at [286, 191] on textarea "super unic way /invoice number.20250990412420129560173/ 8peesgillette blades/sm…" at bounding box center [266, 185] width 150 height 17
click at [304, 189] on textarea "super unic way /invoice number.20250990412420129560173/ 8peesgillette blades/sm…" at bounding box center [266, 185] width 150 height 17
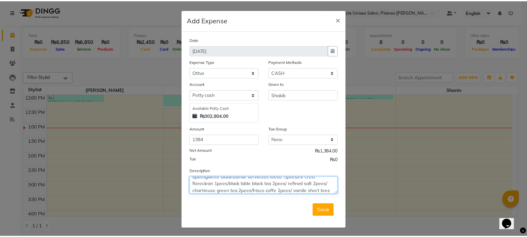
scroll to position [19, 0]
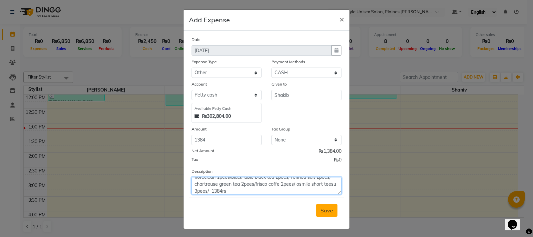
type textarea "super unic way /invoice number.20250990412420129560173/ 8peesgillette blades/sm…"
click at [326, 212] on span "Save" at bounding box center [326, 210] width 13 height 7
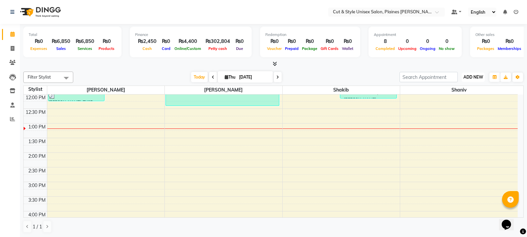
click at [469, 75] on span "ADD NEW" at bounding box center [473, 77] width 20 height 5
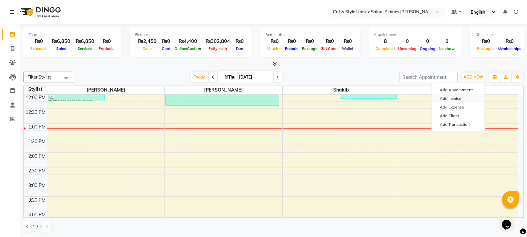
click at [461, 97] on link "Add Invoice" at bounding box center [458, 98] width 53 height 9
select select "service"
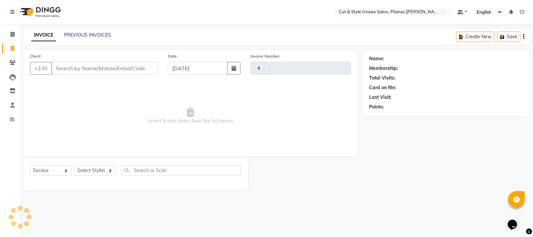
type input "3673"
select select "7731"
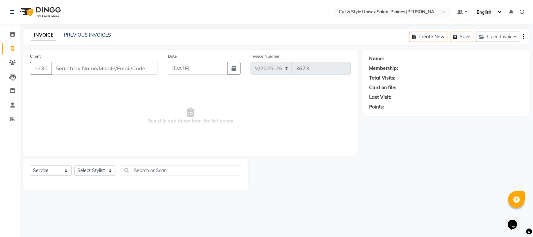
drag, startPoint x: 123, startPoint y: 69, endPoint x: 119, endPoint y: 67, distance: 4.6
click at [123, 69] on input "Client" at bounding box center [104, 68] width 107 height 13
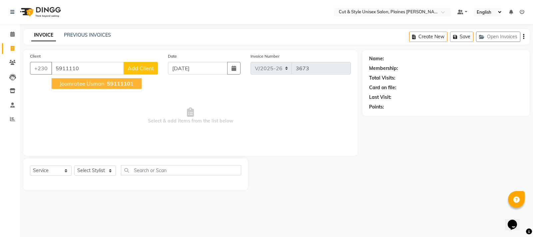
click at [129, 78] on ngb-typeahead-window "Joomratee usman 5911110 1" at bounding box center [96, 83] width 91 height 17
click at [129, 82] on span "5911110" at bounding box center [118, 83] width 23 height 7
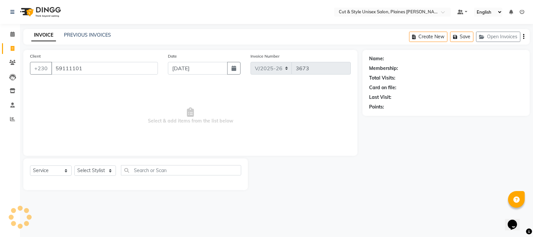
type input "59111101"
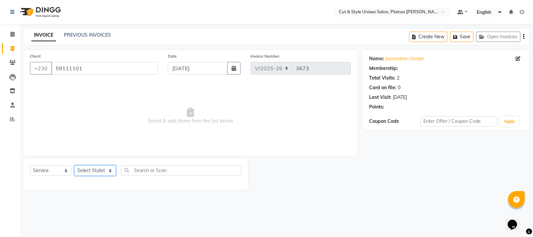
click at [88, 169] on select "Select Stylist [PERSON_NAME] Manager [PERSON_NAME]" at bounding box center [95, 170] width 42 height 10
select select "68908"
click at [74, 165] on select "Select Stylist [PERSON_NAME] Manager [PERSON_NAME]" at bounding box center [95, 170] width 42 height 10
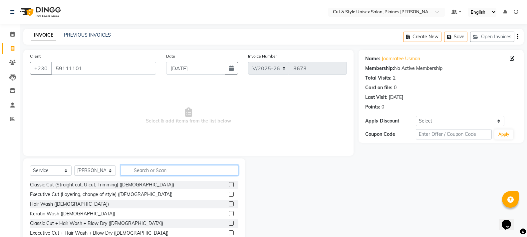
click at [136, 167] on input "text" at bounding box center [179, 170] width 117 height 10
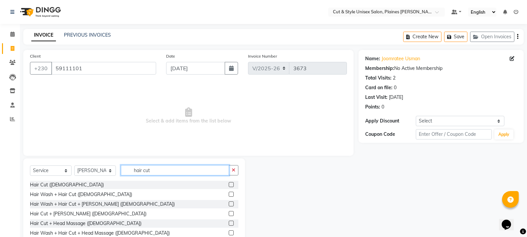
type input "hair cut"
click at [229, 211] on label at bounding box center [231, 213] width 5 height 5
click at [229, 212] on input "checkbox" at bounding box center [231, 214] width 4 height 4
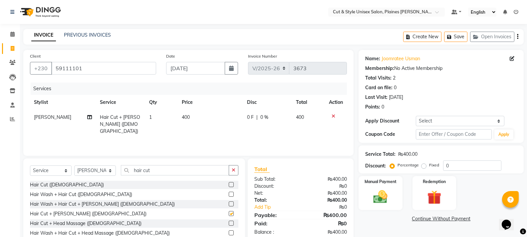
checkbox input "false"
click at [94, 170] on select "Select Stylist [PERSON_NAME] Manager [PERSON_NAME]" at bounding box center [95, 170] width 42 height 10
select select "68909"
click at [74, 165] on select "Select Stylist [PERSON_NAME] Manager [PERSON_NAME]" at bounding box center [95, 170] width 42 height 10
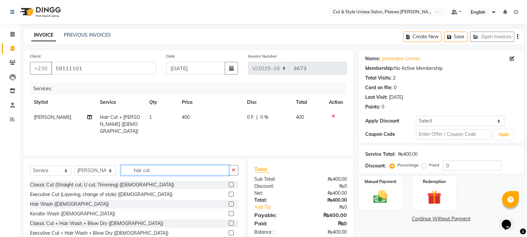
click at [173, 169] on input "hair cut" at bounding box center [175, 170] width 108 height 10
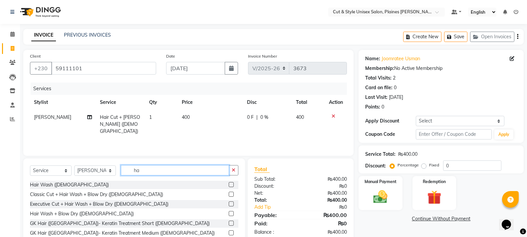
type input "h"
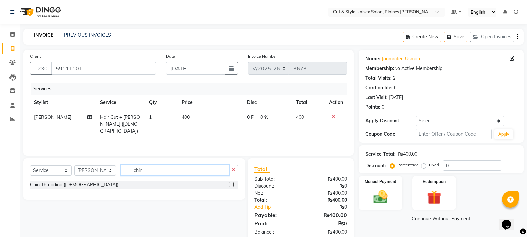
type input "chin"
click at [231, 185] on label at bounding box center [231, 184] width 5 height 5
click at [231, 185] on input "checkbox" at bounding box center [231, 185] width 4 height 4
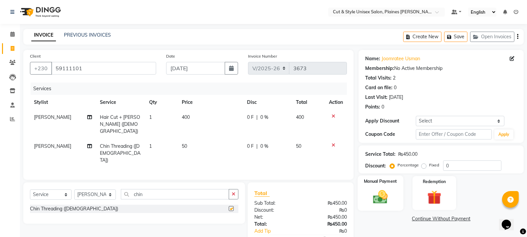
checkbox input "false"
click at [378, 194] on img at bounding box center [380, 196] width 24 height 17
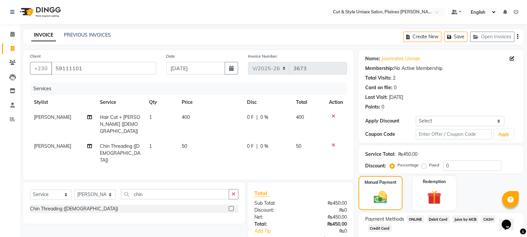
click at [488, 219] on span "CASH" at bounding box center [488, 219] width 14 height 8
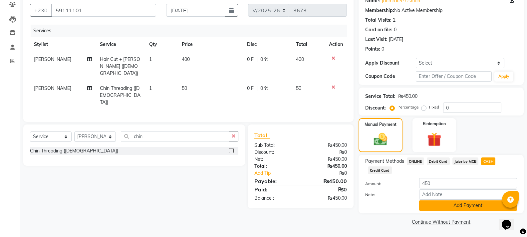
click at [462, 206] on button "Add Payment" at bounding box center [468, 205] width 98 height 10
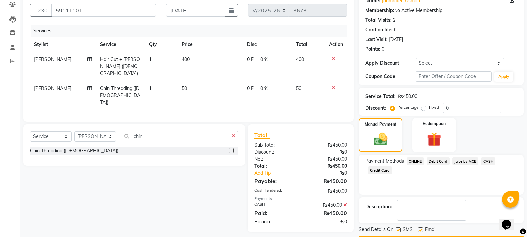
scroll to position [77, 0]
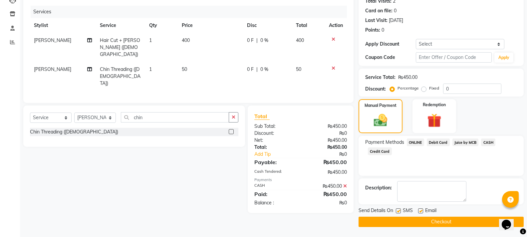
click at [445, 222] on button "Checkout" at bounding box center [440, 222] width 165 height 10
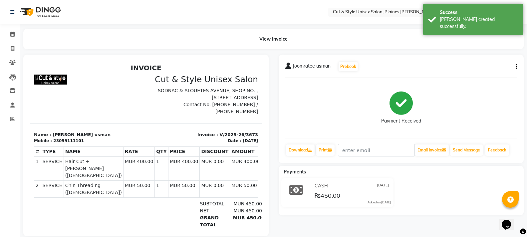
click at [37, 9] on img at bounding box center [40, 12] width 46 height 19
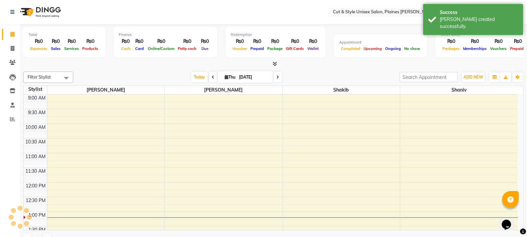
scroll to position [117, 0]
